Goal: Information Seeking & Learning: Check status

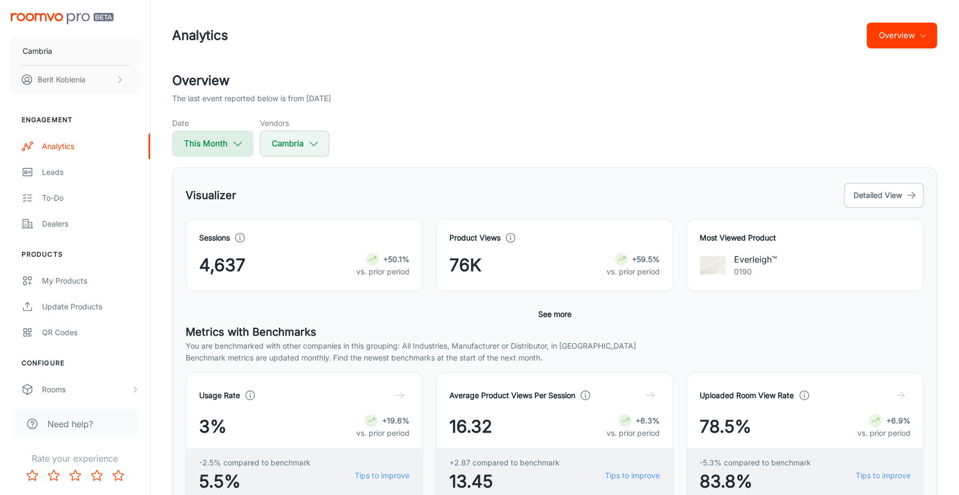
click at [222, 156] on button "This Month" at bounding box center [212, 144] width 81 height 26
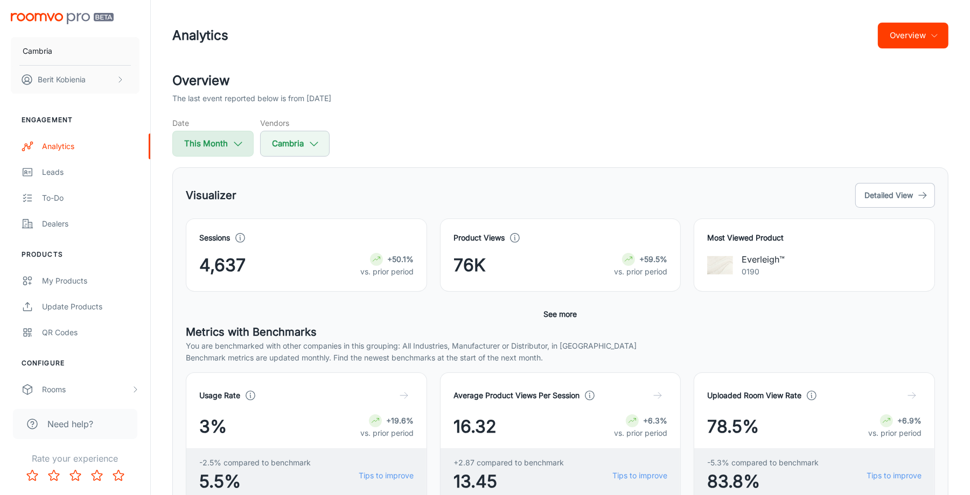
select select "7"
select select "2025"
select select "7"
select select "2025"
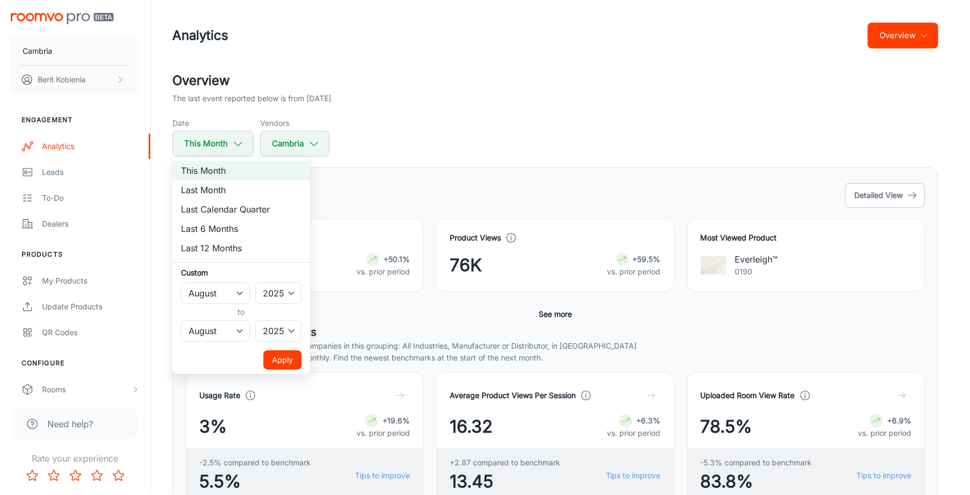
click at [443, 136] on div at bounding box center [485, 247] width 970 height 495
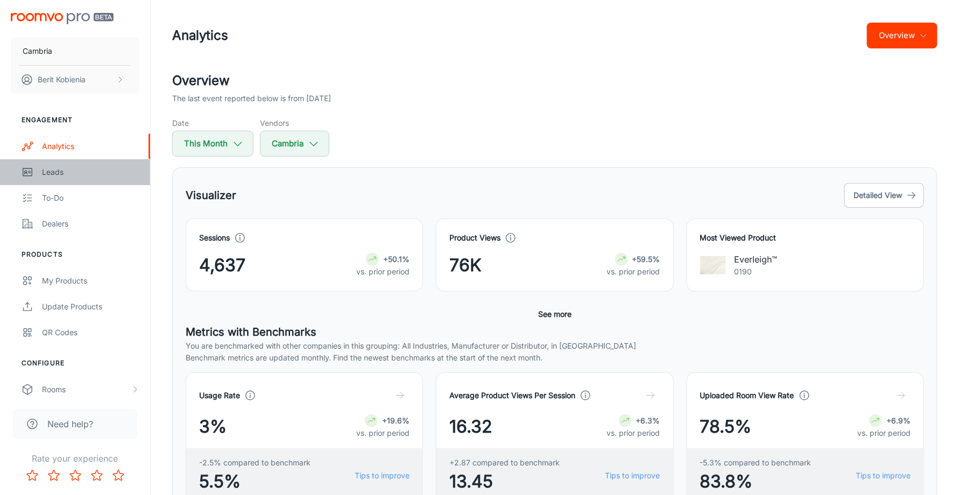
click at [94, 175] on div "Leads" at bounding box center [90, 172] width 97 height 12
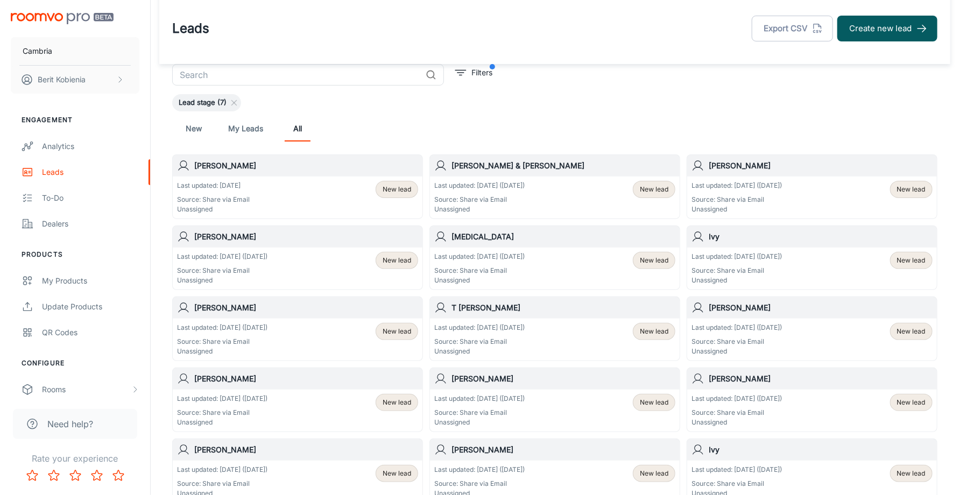
scroll to position [8, 0]
click at [307, 256] on div "Last updated: [DATE] ([DATE]) Source: Share via Email Unassigned New lead" at bounding box center [297, 267] width 241 height 33
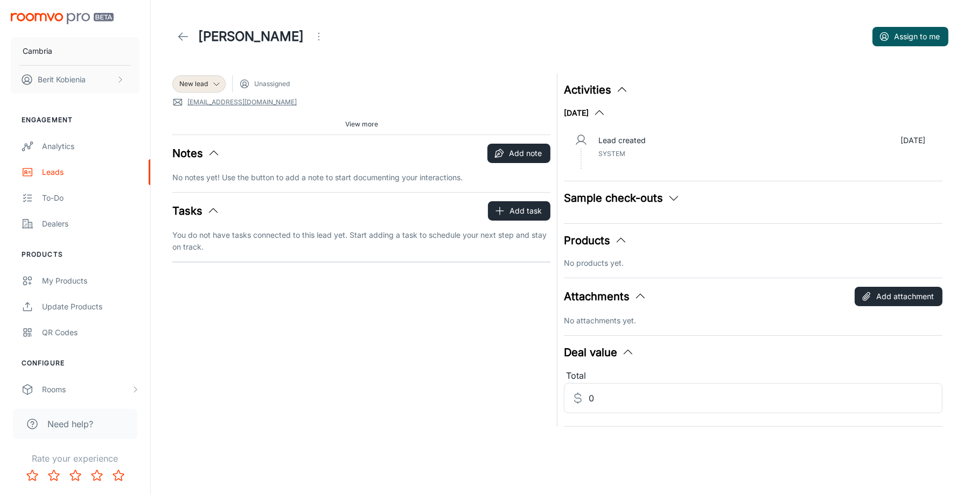
click at [183, 36] on icon at bounding box center [183, 36] width 13 height 13
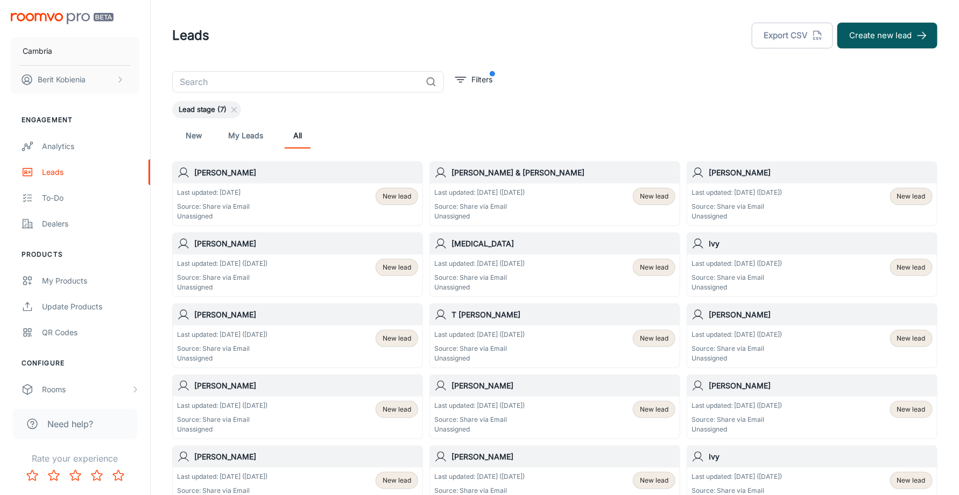
click at [768, 218] on p "Unassigned" at bounding box center [737, 217] width 90 height 10
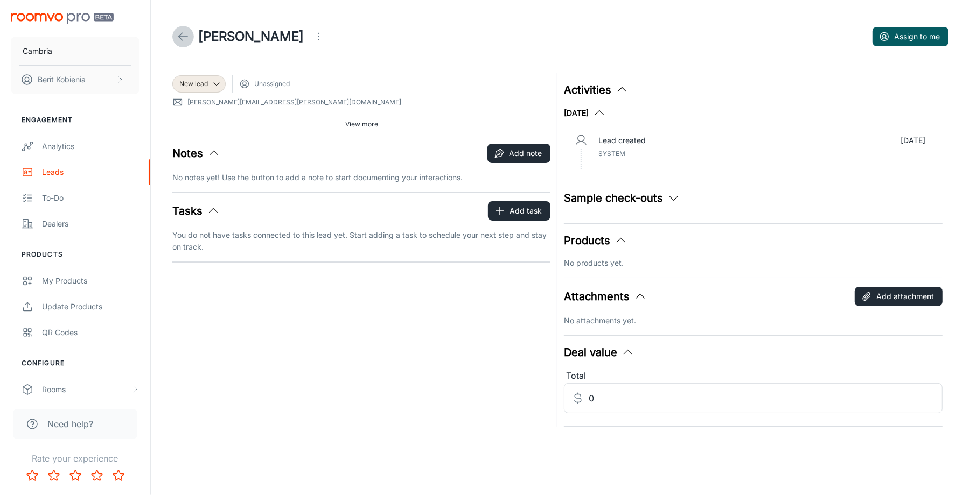
click at [176, 40] on link at bounding box center [183, 37] width 22 height 22
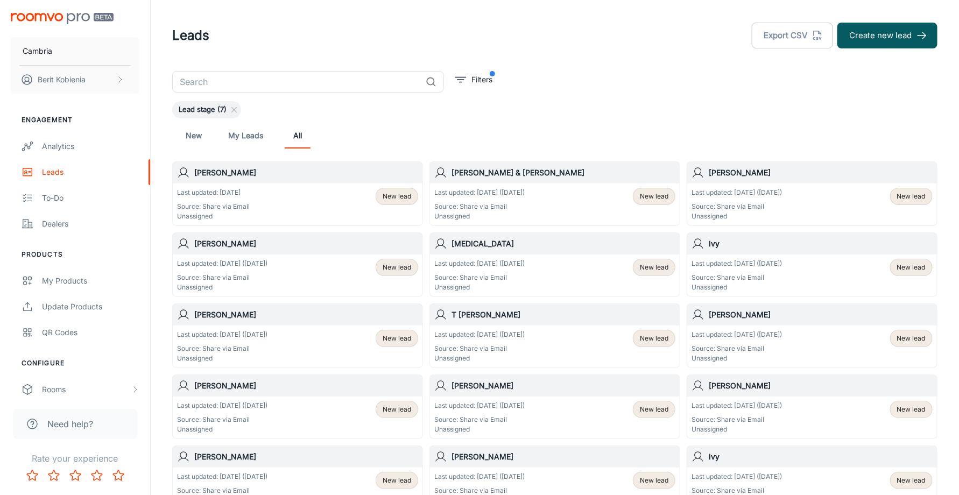
click at [525, 214] on p "Unassigned" at bounding box center [480, 217] width 90 height 10
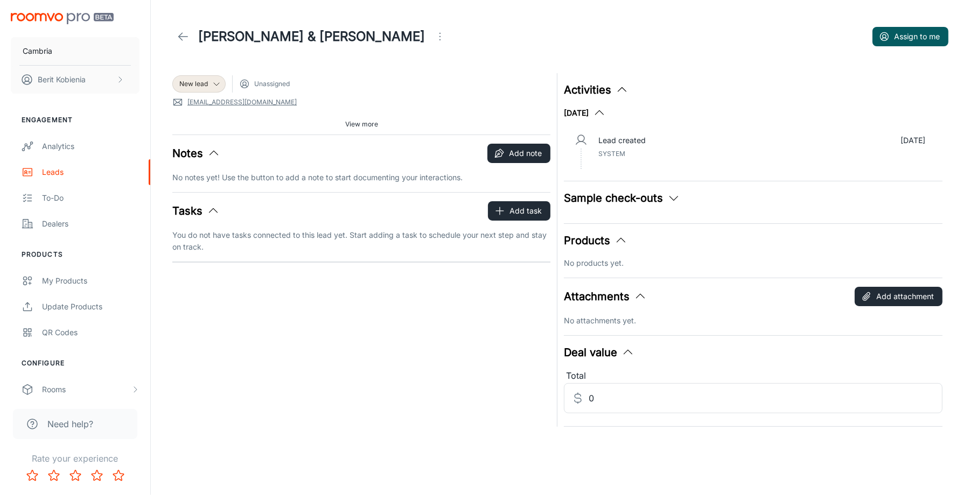
click at [185, 37] on line at bounding box center [183, 37] width 9 height 0
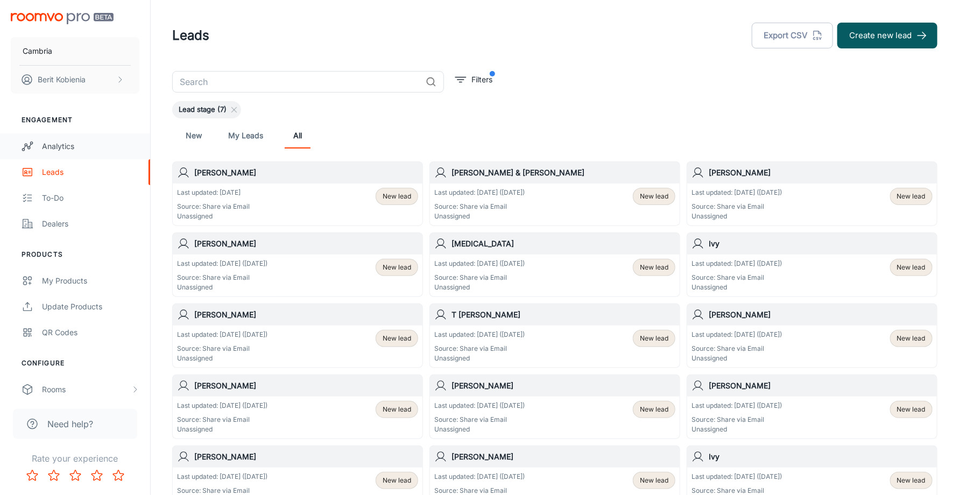
click at [99, 142] on div "Analytics" at bounding box center [90, 147] width 97 height 12
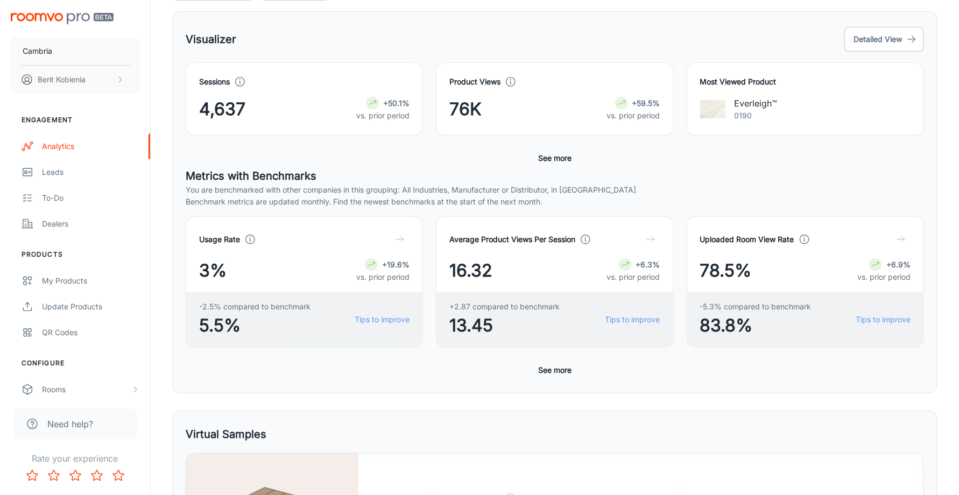
scroll to position [159, 0]
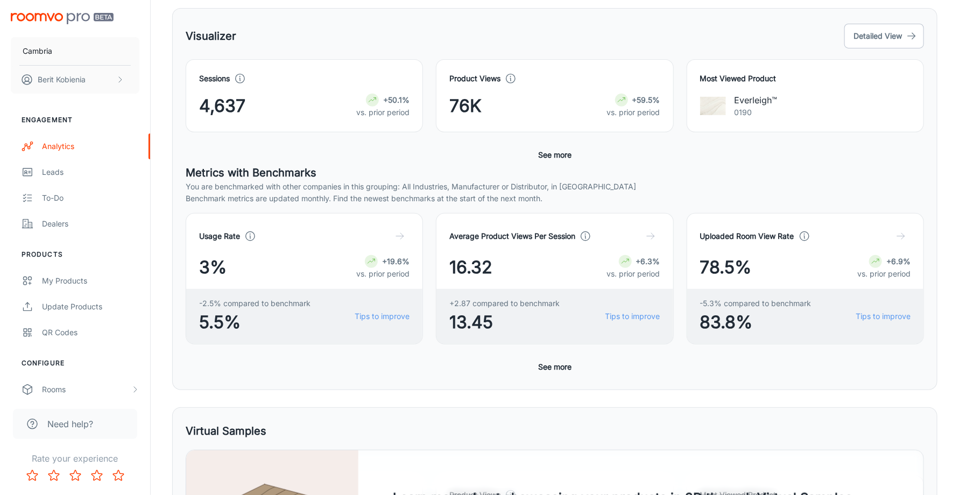
click at [532, 370] on div "Usage Rate 3% +19.6% vs. prior period -2.5% compared to benchmark 5.5% Tips to …" at bounding box center [555, 295] width 739 height 164
click at [540, 369] on button "See more" at bounding box center [555, 367] width 42 height 19
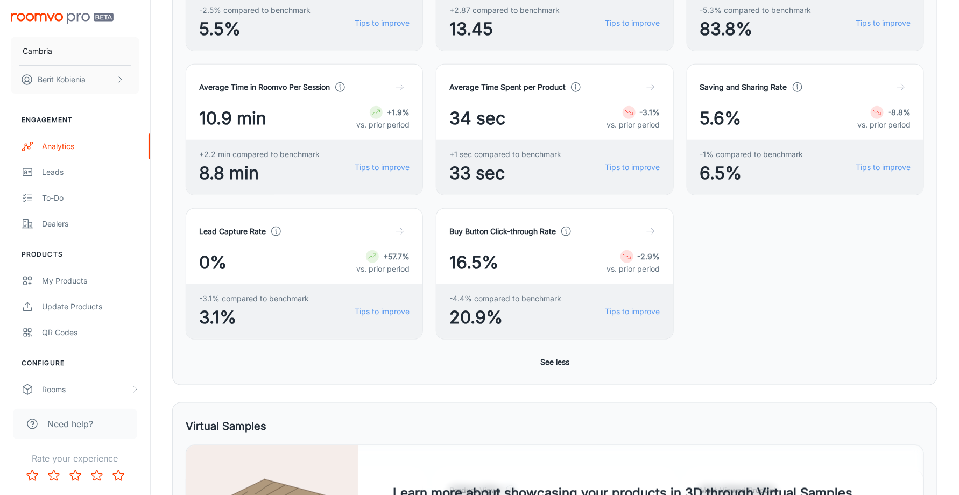
scroll to position [0, 0]
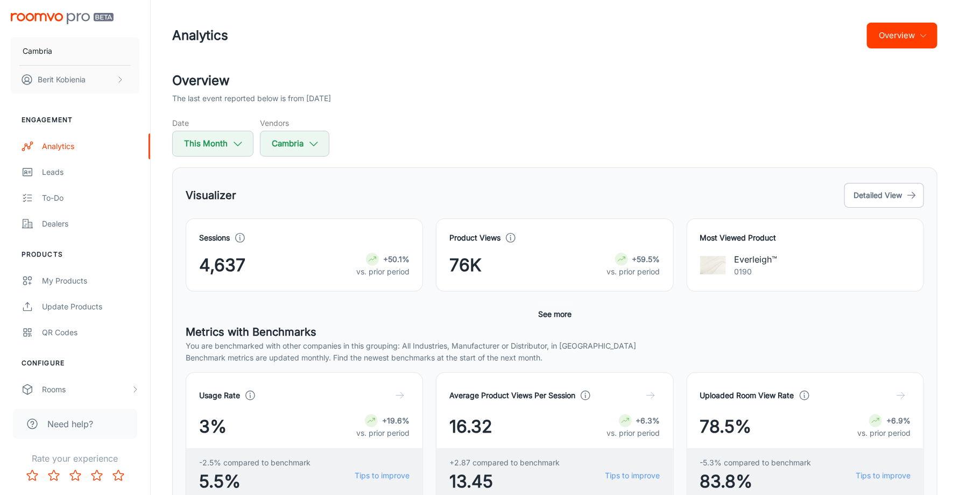
click at [570, 314] on button "See more" at bounding box center [555, 314] width 42 height 19
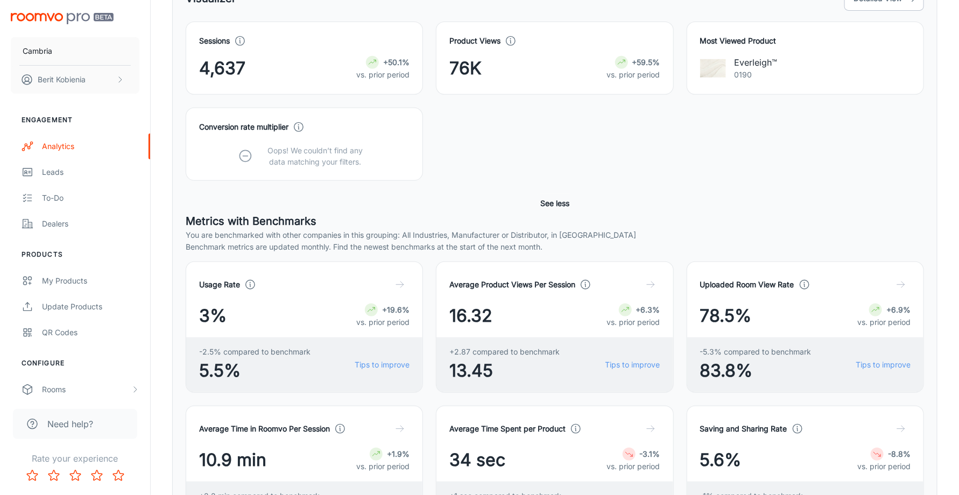
scroll to position [200, 0]
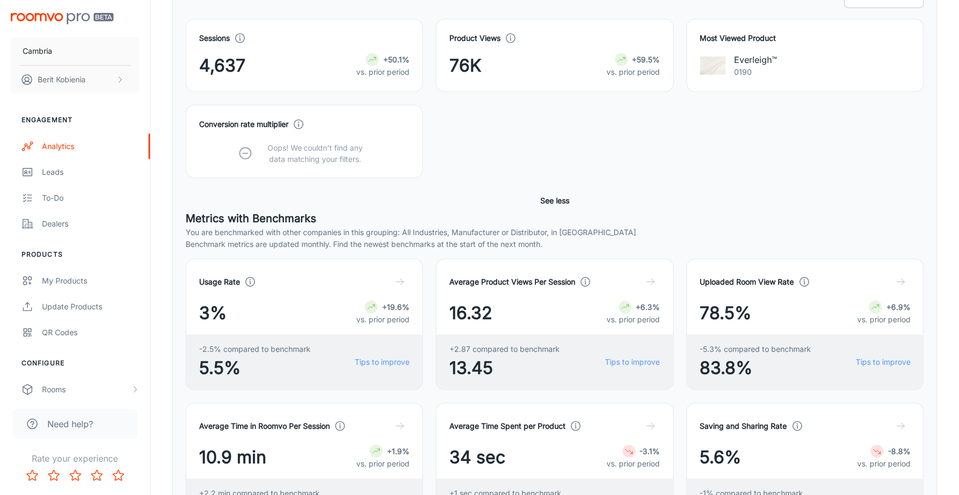
click at [297, 125] on circle at bounding box center [299, 124] width 9 height 9
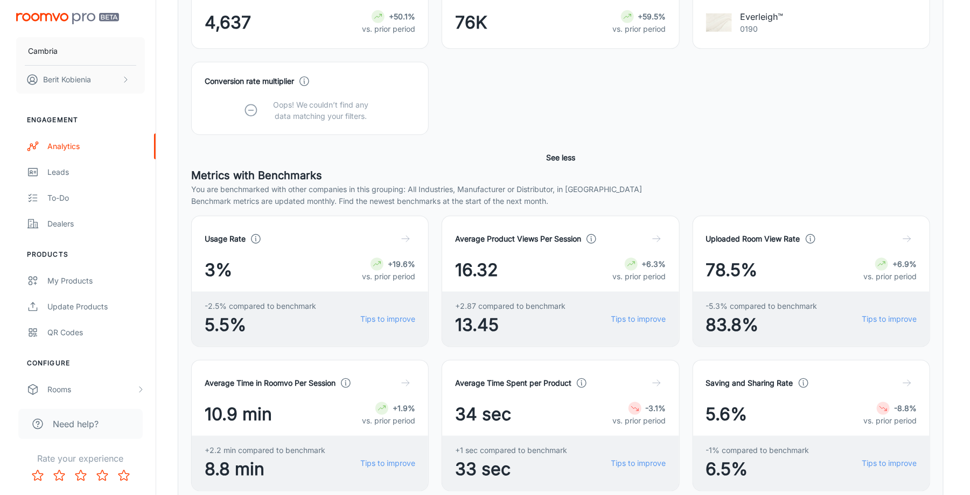
scroll to position [0, 0]
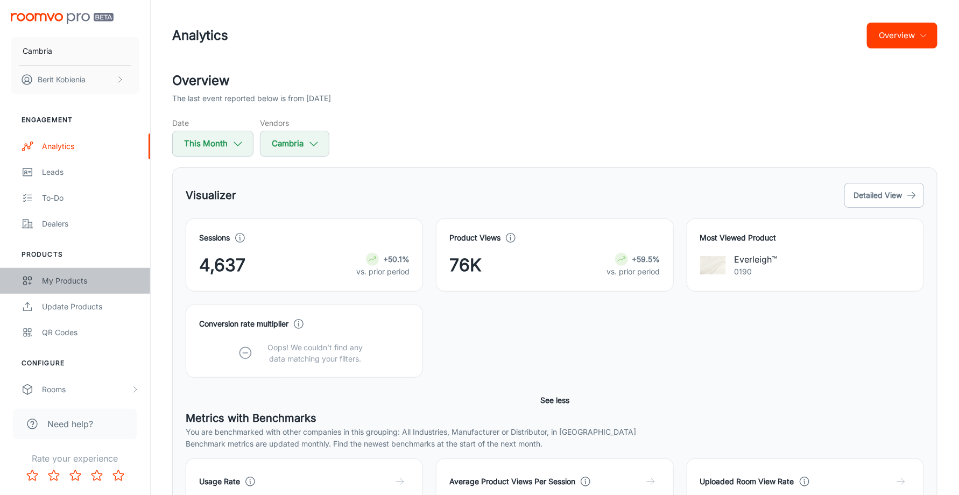
click at [59, 271] on link "My Products" at bounding box center [75, 281] width 150 height 26
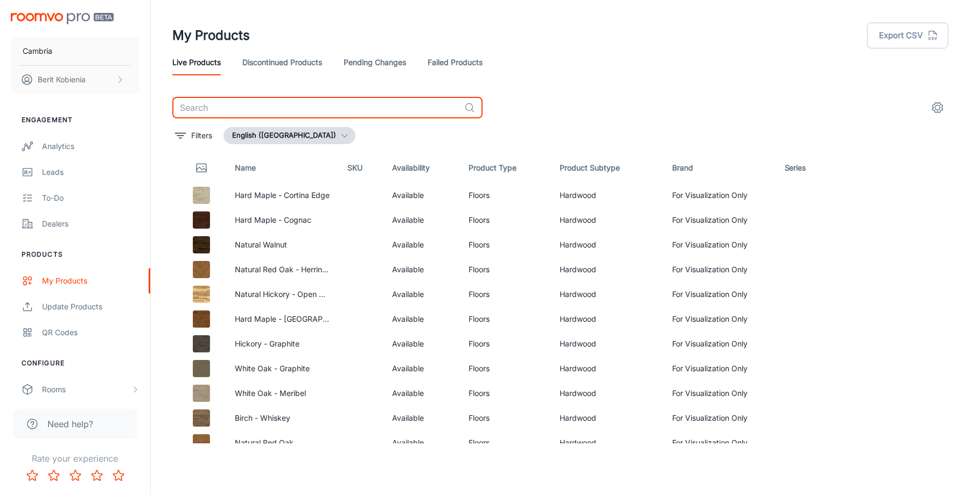
click at [274, 109] on input "text" at bounding box center [316, 108] width 288 height 22
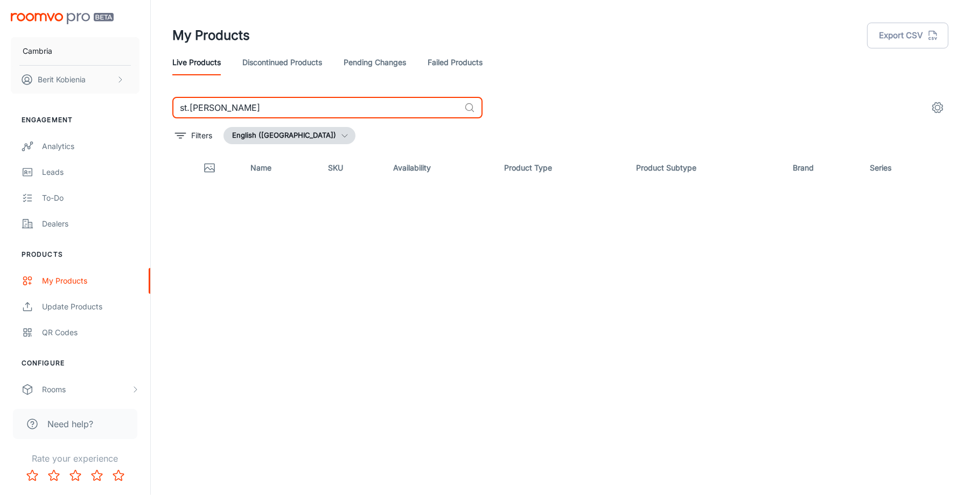
type input "st.[PERSON_NAME]"
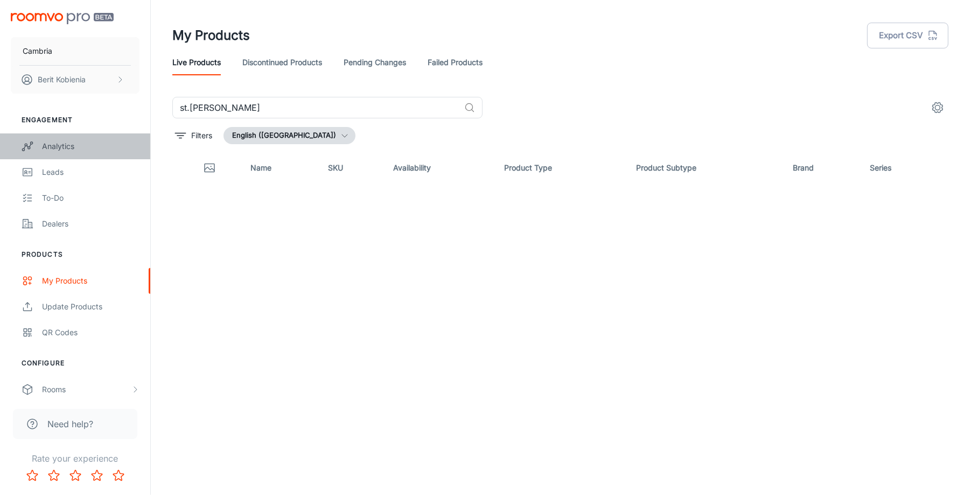
click at [59, 153] on link "Analytics" at bounding box center [75, 147] width 150 height 26
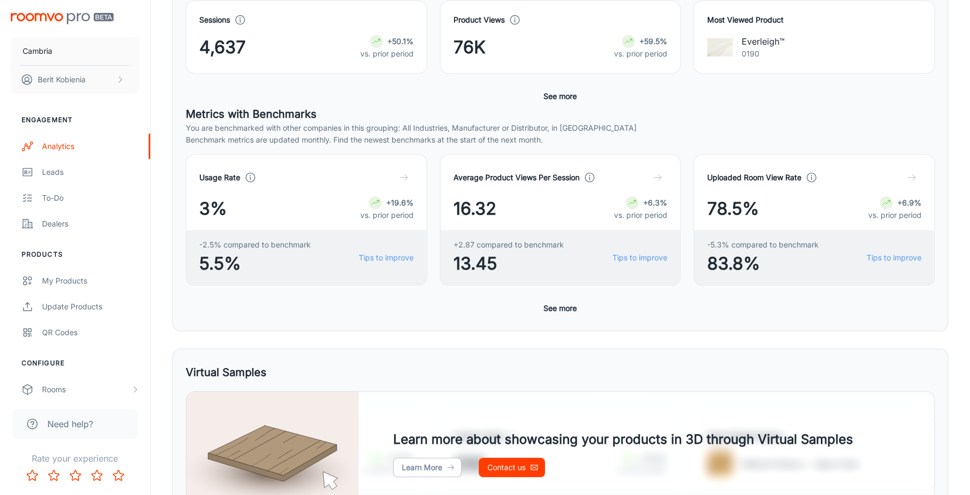
scroll to position [220, 0]
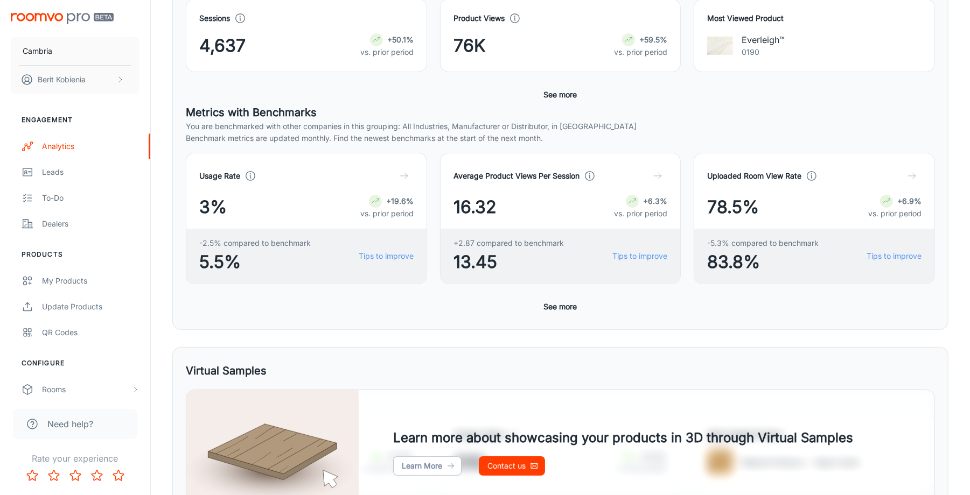
click at [549, 294] on div "Usage Rate 3% +19.6% vs. prior period -2.5% compared to benchmark 5.5% Tips to …" at bounding box center [560, 235] width 749 height 164
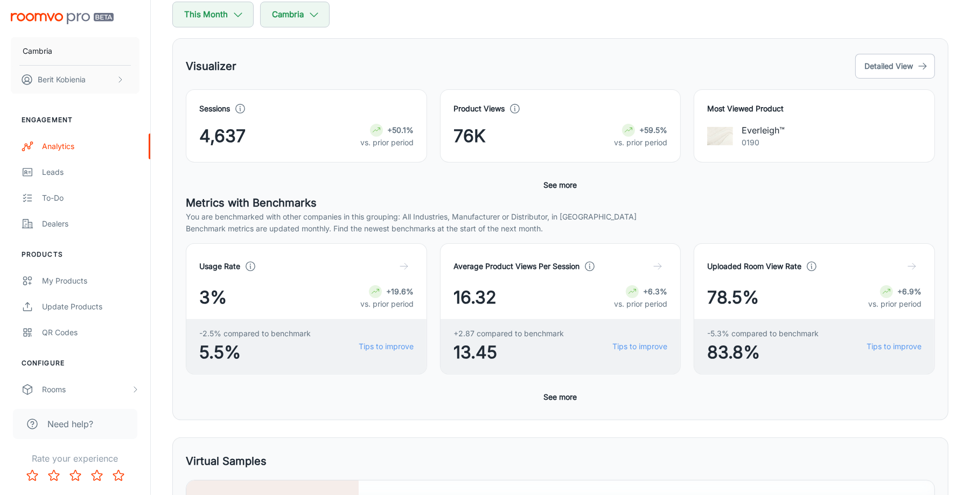
scroll to position [0, 0]
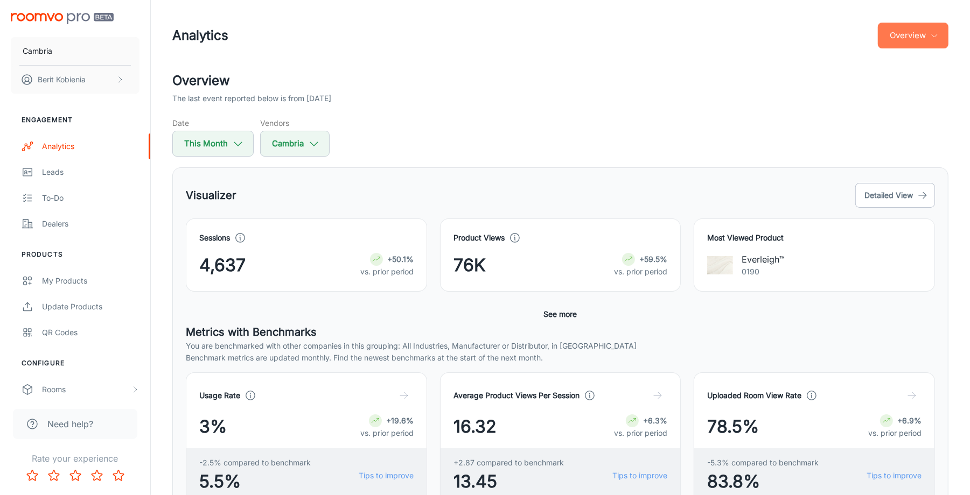
click at [896, 48] on button "Overview" at bounding box center [913, 36] width 71 height 26
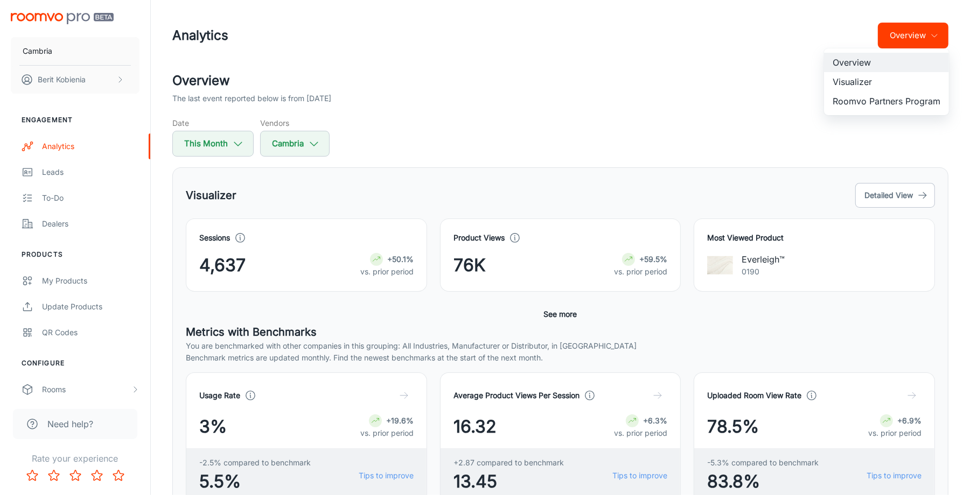
click at [878, 80] on li "Visualizer" at bounding box center [886, 81] width 125 height 19
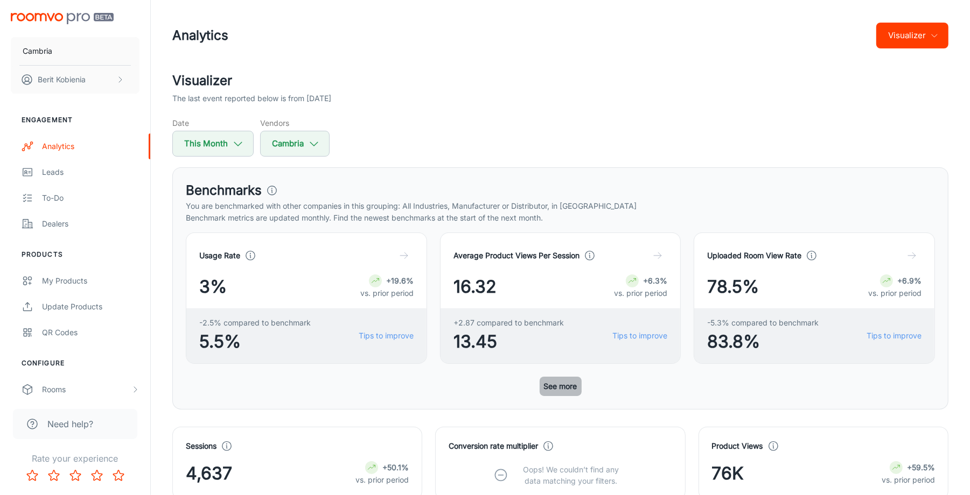
click at [552, 389] on button "See more" at bounding box center [560, 386] width 42 height 19
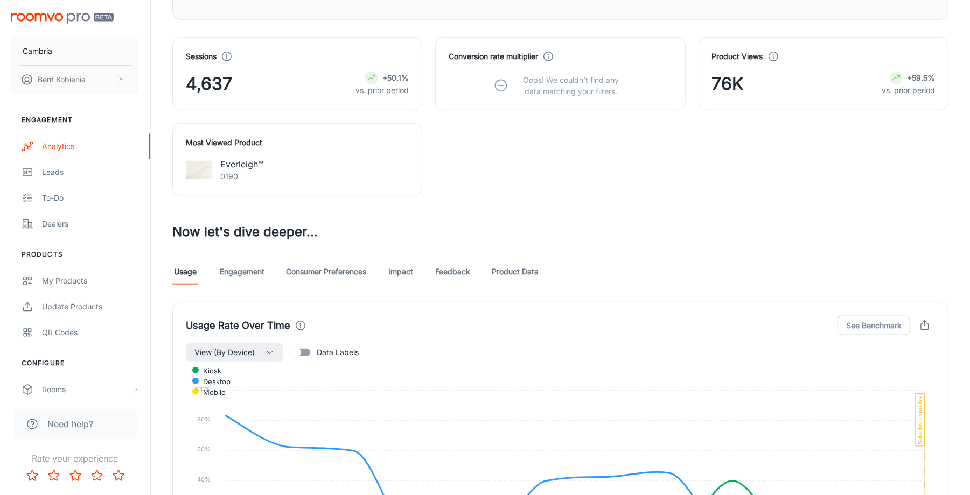
scroll to position [680, 0]
click at [250, 277] on link "Engagement" at bounding box center [242, 270] width 45 height 26
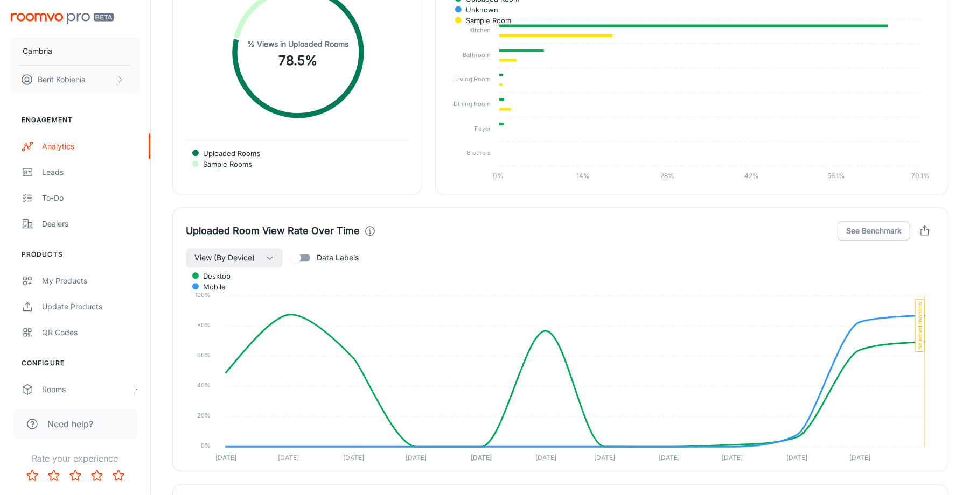
scroll to position [2482, 0]
